Goal: Check status: Check status

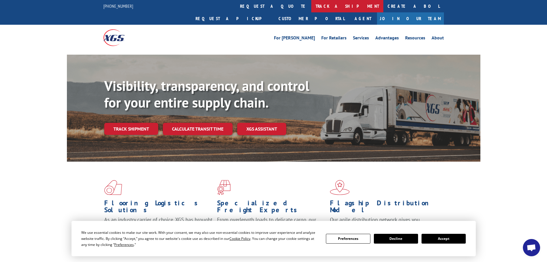
click at [312, 7] on link "track a shipment" at bounding box center [348, 6] width 72 height 12
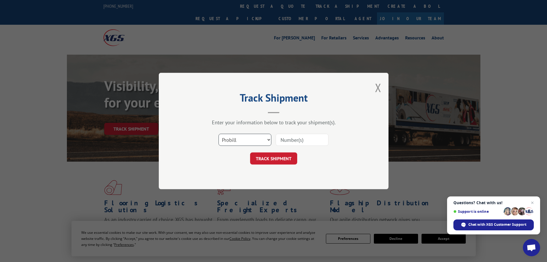
click at [259, 137] on select "Select category... Probill BOL PO" at bounding box center [245, 140] width 53 height 12
select select "bol"
click at [219, 134] on select "Select category... Probill BOL PO" at bounding box center [245, 140] width 53 height 12
click at [284, 141] on input at bounding box center [302, 140] width 53 height 12
paste input "7052043"
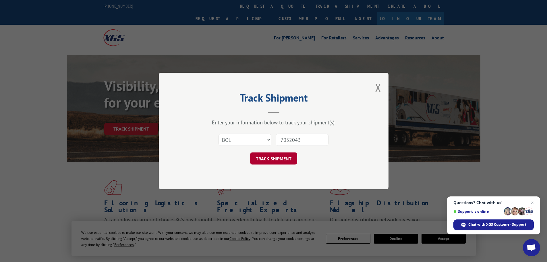
type input "7052043"
click at [272, 158] on button "TRACK SHIPMENT" at bounding box center [273, 158] width 47 height 12
